Goal: Information Seeking & Learning: Learn about a topic

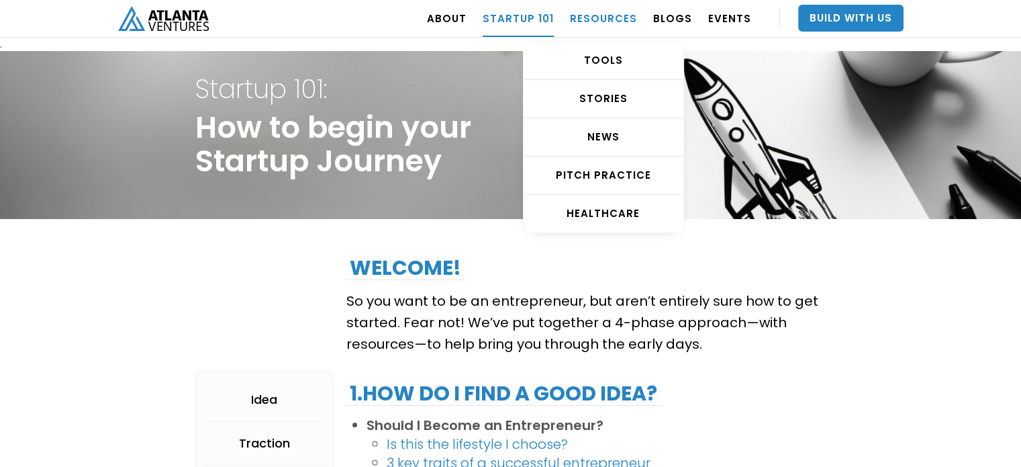
click at [622, 15] on link "RESOURCES" at bounding box center [603, 18] width 67 height 38
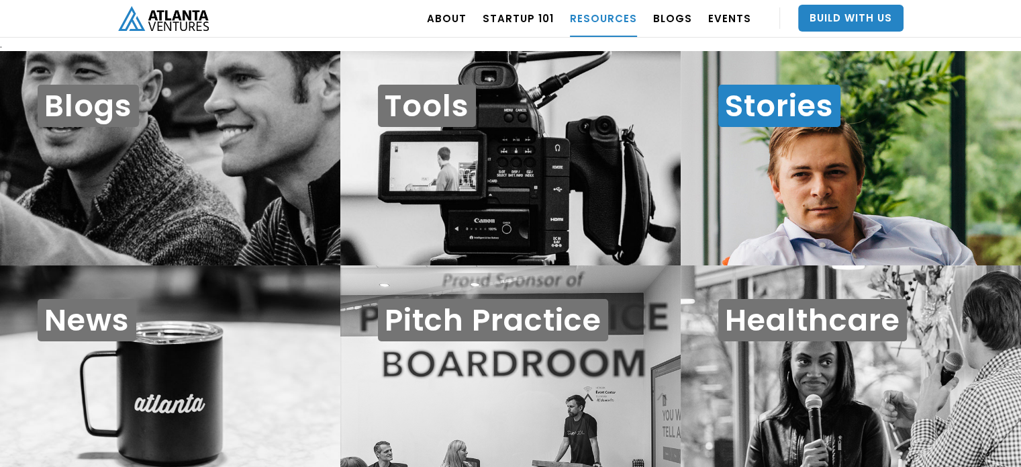
click at [781, 171] on div "Stories" at bounding box center [851, 158] width 340 height 215
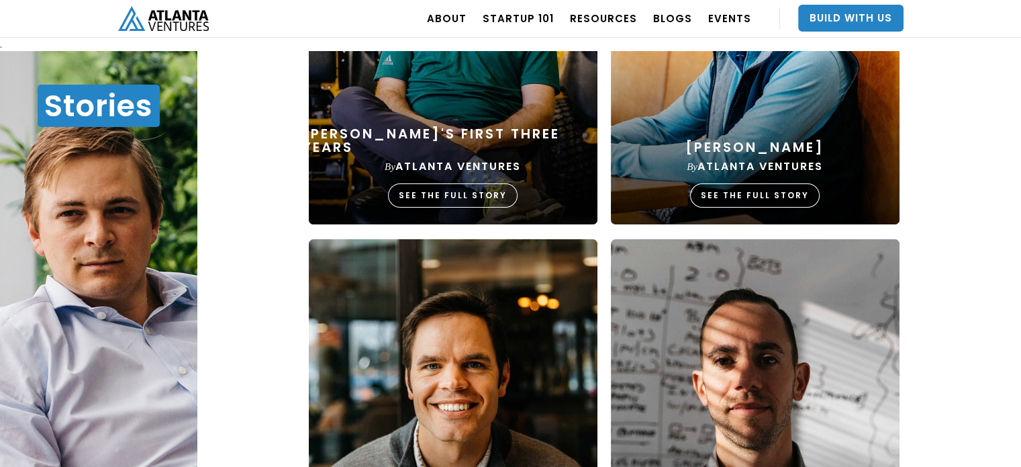
scroll to position [201, 0]
